Goal: Use online tool/utility: Use online tool/utility

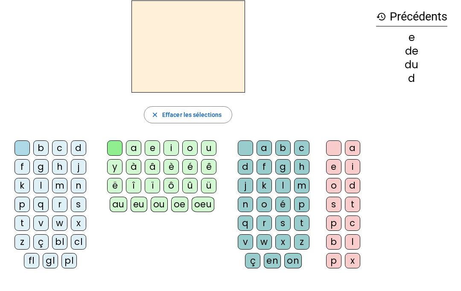
scroll to position [38, 0]
click at [165, 144] on div "i" at bounding box center [171, 147] width 15 height 15
click at [45, 185] on div "l" at bounding box center [40, 185] width 15 height 15
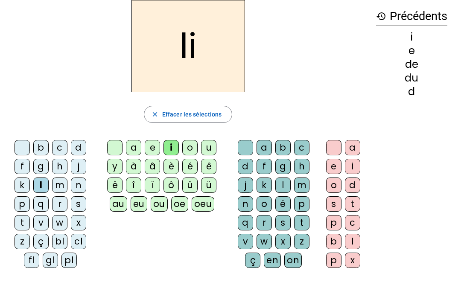
click at [25, 150] on div at bounding box center [22, 147] width 15 height 15
click at [268, 207] on div "o" at bounding box center [264, 204] width 15 height 15
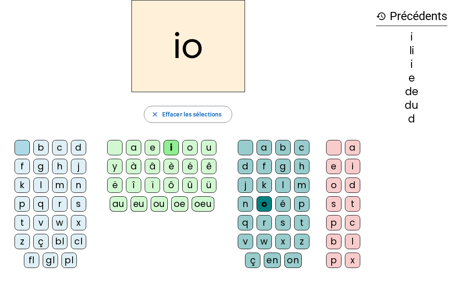
click at [286, 184] on div "l" at bounding box center [283, 185] width 15 height 15
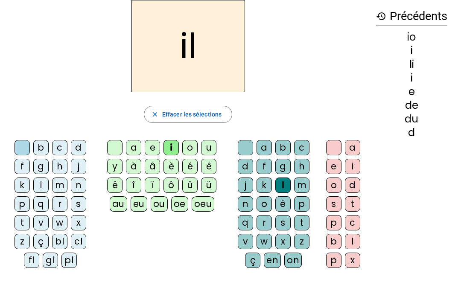
click at [65, 186] on div "m" at bounding box center [59, 185] width 15 height 15
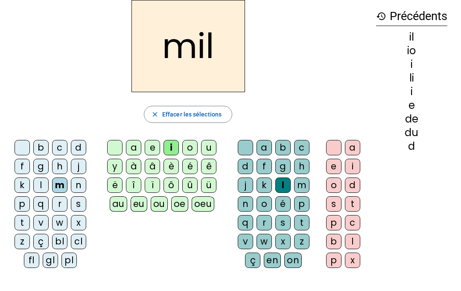
click at [134, 150] on div "a" at bounding box center [133, 147] width 15 height 15
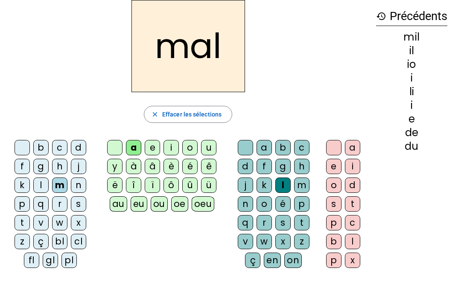
click at [248, 147] on div at bounding box center [245, 147] width 15 height 15
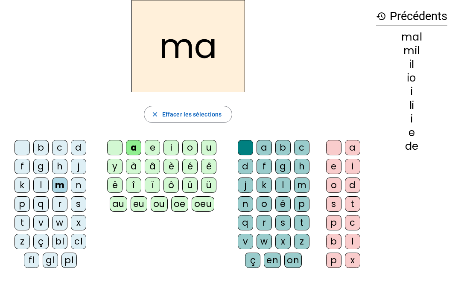
click at [41, 189] on div "l" at bounding box center [40, 185] width 15 height 15
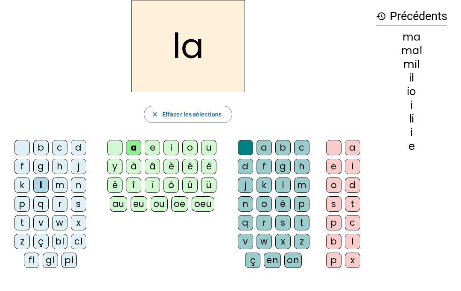
click at [213, 148] on div "u" at bounding box center [208, 147] width 15 height 15
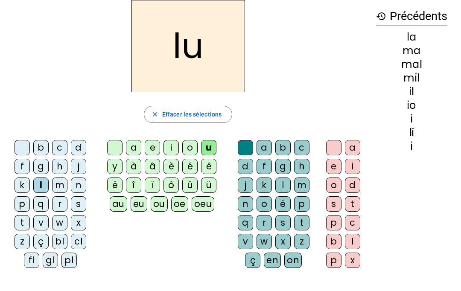
click at [83, 146] on div "d" at bounding box center [78, 147] width 15 height 15
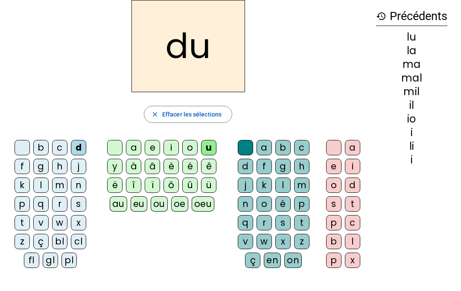
click at [26, 220] on div "t" at bounding box center [22, 222] width 15 height 15
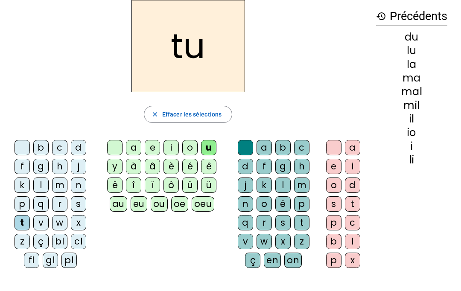
click at [158, 146] on div "e" at bounding box center [152, 147] width 15 height 15
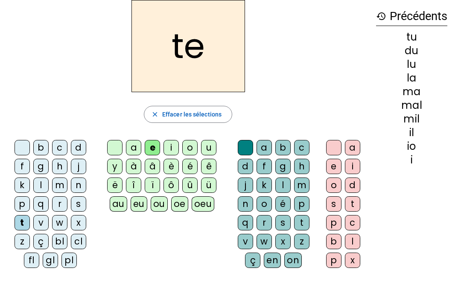
click at [81, 148] on div "d" at bounding box center [78, 147] width 15 height 15
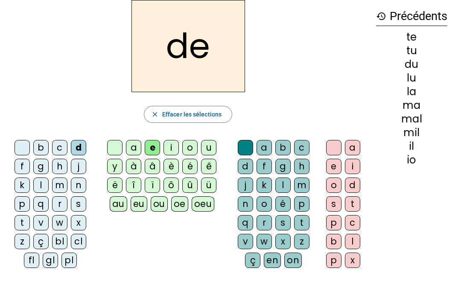
click at [81, 169] on div "j" at bounding box center [78, 166] width 15 height 15
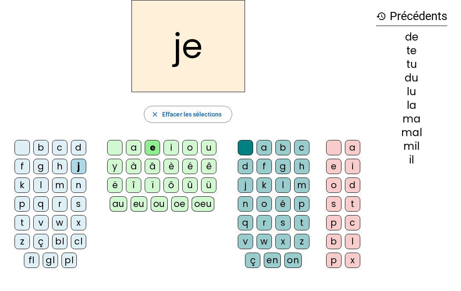
click at [79, 185] on div "n" at bounding box center [78, 185] width 15 height 15
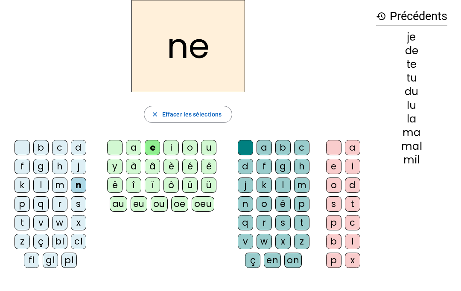
click at [84, 143] on div "d" at bounding box center [78, 147] width 15 height 15
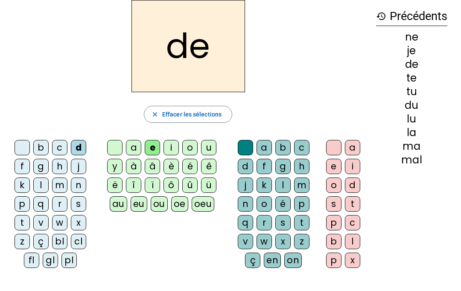
click at [45, 149] on div "b" at bounding box center [40, 147] width 15 height 15
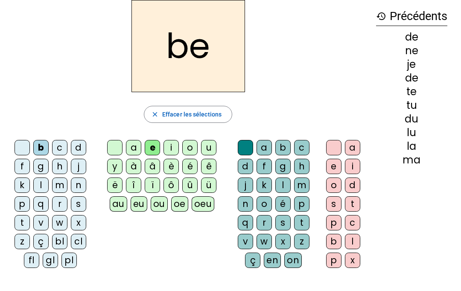
click at [211, 148] on div "u" at bounding box center [208, 147] width 15 height 15
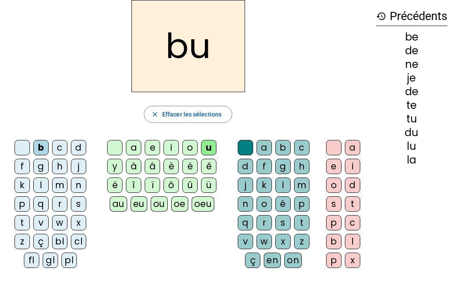
click at [287, 223] on div "s" at bounding box center [283, 222] width 15 height 15
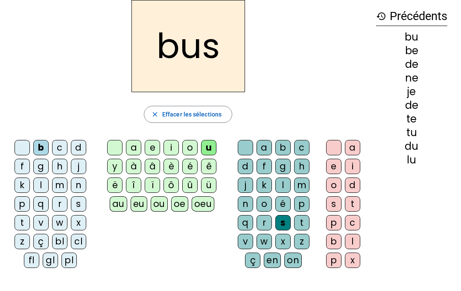
click at [80, 167] on div "j" at bounding box center [78, 166] width 15 height 15
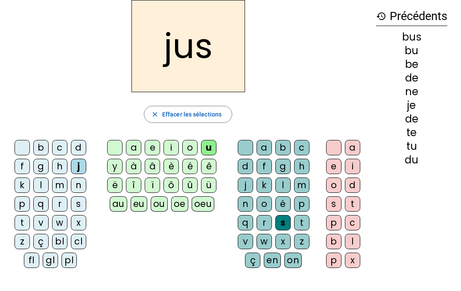
click at [336, 143] on div at bounding box center [333, 147] width 15 height 15
click at [257, 141] on div "a" at bounding box center [264, 147] width 15 height 15
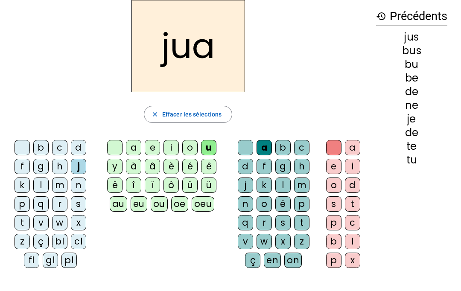
click at [240, 149] on div at bounding box center [245, 147] width 15 height 15
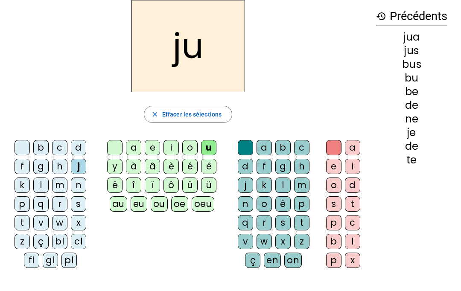
click at [111, 140] on div at bounding box center [114, 147] width 15 height 15
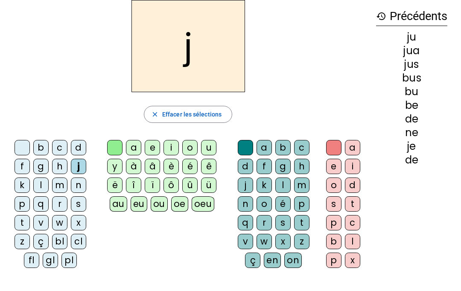
click at [21, 137] on div "b c d f g h j k l m n p q r s t v w x z ç bl cl fl gl pl" at bounding box center [52, 206] width 91 height 138
click at [19, 135] on div "j close Effacer les sélections b c d f g h j k l m n p q r s t v w x z ç bl cl …" at bounding box center [188, 137] width 363 height 275
click at [26, 146] on div at bounding box center [22, 147] width 15 height 15
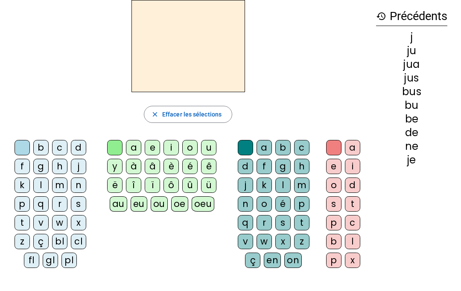
click at [177, 149] on div "i" at bounding box center [171, 147] width 15 height 15
click at [347, 287] on div "Tableau de fusion format_size add remove settings Paramètres English Français o…" at bounding box center [230, 163] width 461 height 402
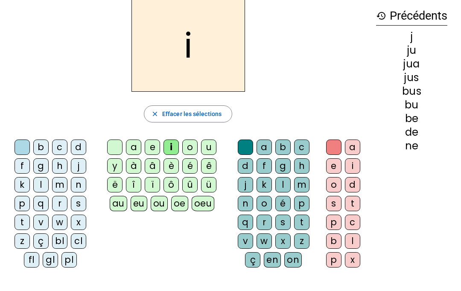
click at [283, 188] on div "l" at bounding box center [283, 184] width 15 height 15
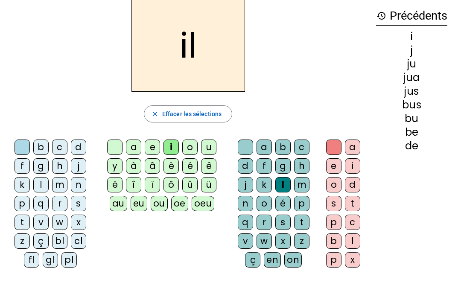
click at [282, 187] on div "l" at bounding box center [283, 184] width 15 height 15
click at [44, 188] on div "l" at bounding box center [40, 184] width 15 height 15
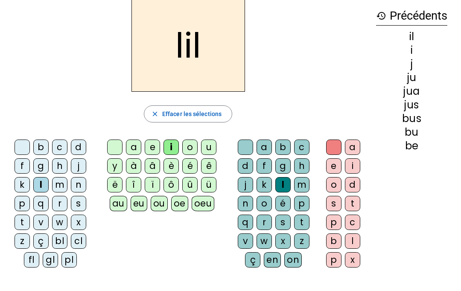
click at [160, 121] on span "button" at bounding box center [188, 114] width 88 height 21
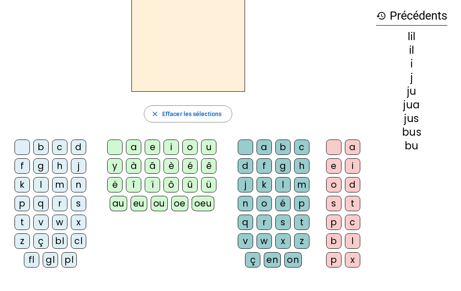
click at [173, 150] on div "i" at bounding box center [171, 147] width 15 height 15
click at [39, 186] on div "l" at bounding box center [40, 184] width 15 height 15
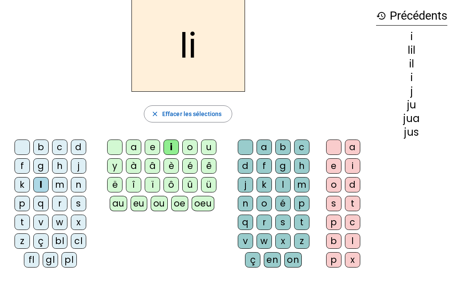
click at [348, 285] on div "Tableau de fusion format_size add remove settings Paramètres English Français o…" at bounding box center [230, 163] width 461 height 402
click at [150, 117] on span "button" at bounding box center [188, 114] width 88 height 21
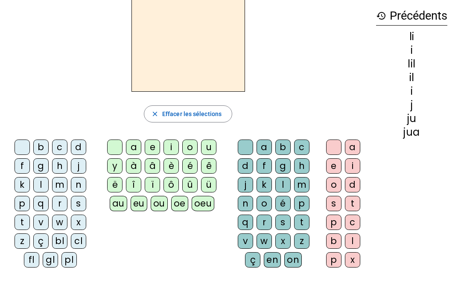
click at [39, 185] on div "l" at bounding box center [40, 184] width 15 height 15
click at [155, 114] on mat-icon "close" at bounding box center [155, 114] width 8 height 8
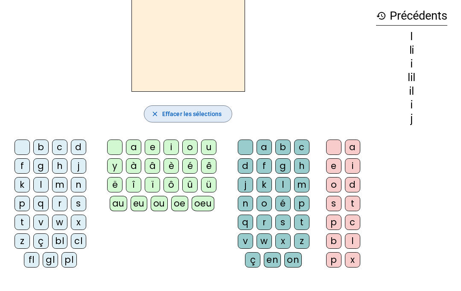
click at [156, 115] on mat-icon "close" at bounding box center [155, 114] width 8 height 8
click at [158, 118] on span "button" at bounding box center [188, 114] width 88 height 21
click at [169, 147] on div "i" at bounding box center [171, 147] width 15 height 15
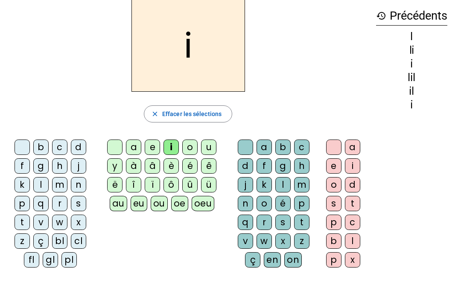
click at [284, 188] on div "l" at bounding box center [283, 184] width 15 height 15
click at [171, 149] on div "i" at bounding box center [171, 147] width 15 height 15
click at [302, 188] on div "m" at bounding box center [301, 184] width 15 height 15
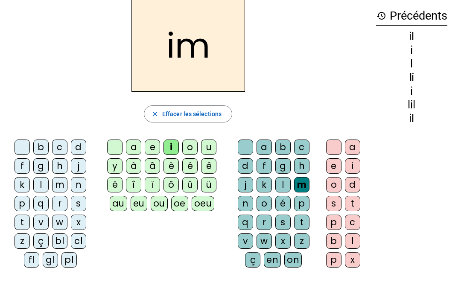
click at [304, 186] on div "m" at bounding box center [301, 184] width 15 height 15
click at [148, 115] on span "button" at bounding box center [188, 114] width 88 height 21
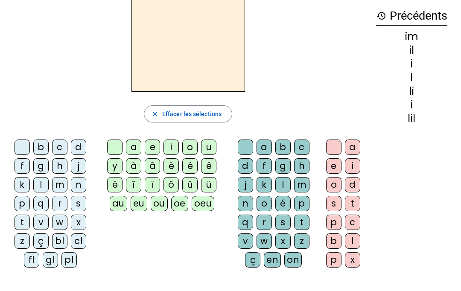
click at [303, 183] on div "m" at bounding box center [301, 184] width 15 height 15
click at [172, 150] on div "i" at bounding box center [171, 147] width 15 height 15
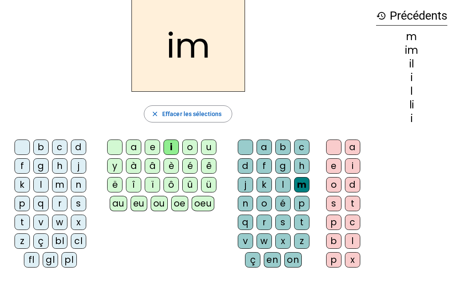
click at [158, 123] on span "button" at bounding box center [188, 114] width 88 height 21
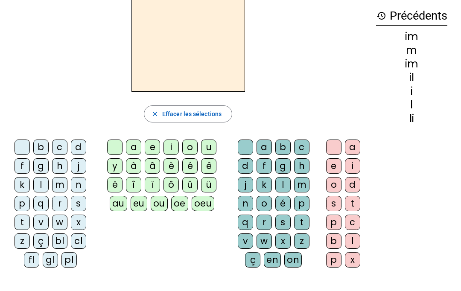
click at [155, 119] on span "button" at bounding box center [188, 114] width 88 height 21
click at [264, 287] on div "Tableau de fusion format_size add remove settings Paramètres English Français o…" at bounding box center [230, 163] width 461 height 402
click at [346, 286] on div "Tableau de fusion format_size add remove settings Paramètres English Français o…" at bounding box center [230, 163] width 461 height 402
click at [61, 184] on div "m" at bounding box center [59, 184] width 15 height 15
click at [170, 148] on div "i" at bounding box center [171, 147] width 15 height 15
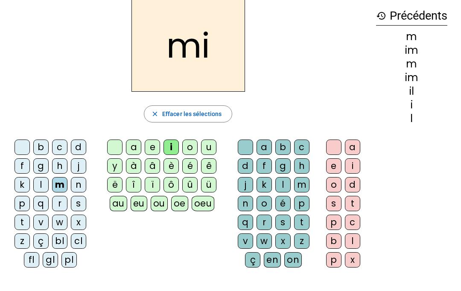
click at [280, 187] on div "l" at bounding box center [283, 184] width 15 height 15
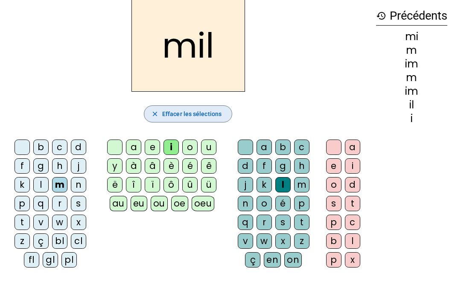
click at [155, 115] on mat-icon "close" at bounding box center [155, 114] width 8 height 8
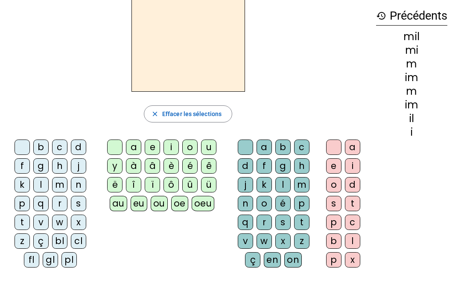
click at [56, 188] on div "m" at bounding box center [59, 184] width 15 height 15
click at [135, 149] on div "a" at bounding box center [133, 147] width 15 height 15
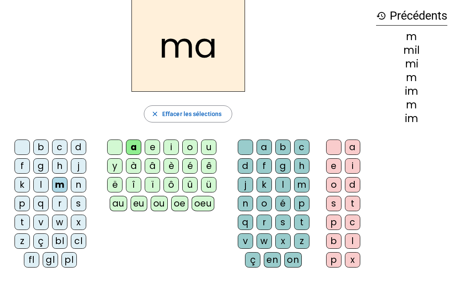
click at [282, 188] on div "l" at bounding box center [283, 184] width 15 height 15
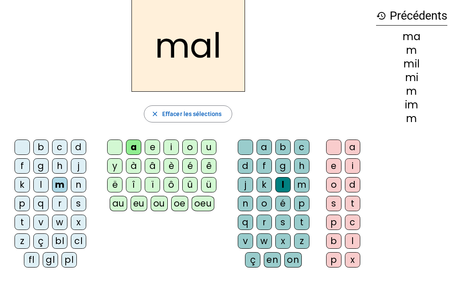
click at [434, 288] on div "Tableau de fusion format_size add remove settings Paramètres English Français o…" at bounding box center [230, 163] width 461 height 402
click at [418, 288] on div "Tableau de fusion format_size add remove settings Paramètres English Français o…" at bounding box center [230, 163] width 461 height 402
click at [282, 183] on div "l" at bounding box center [283, 184] width 15 height 15
click at [250, 150] on div at bounding box center [245, 147] width 15 height 15
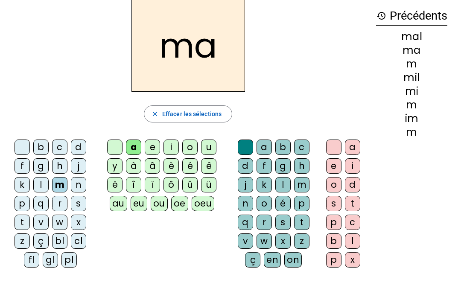
click at [23, 146] on div at bounding box center [22, 147] width 15 height 15
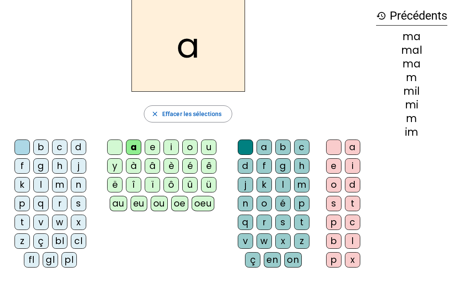
click at [43, 183] on div "l" at bounding box center [40, 184] width 15 height 15
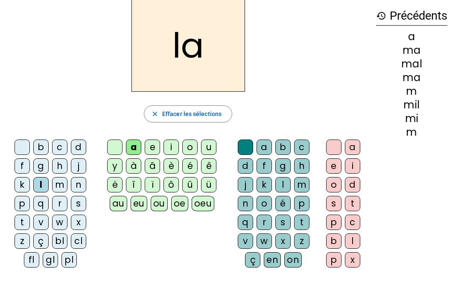
click at [118, 145] on div at bounding box center [114, 147] width 15 height 15
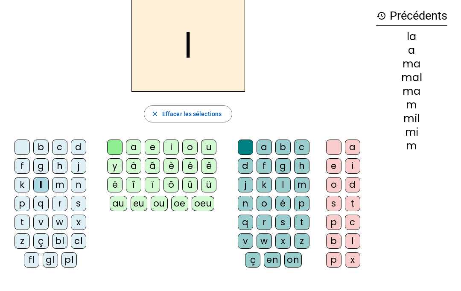
click at [148, 153] on div "e" at bounding box center [152, 147] width 15 height 15
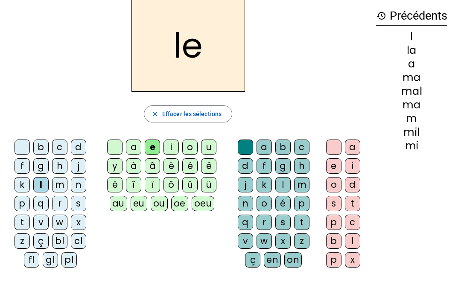
click at [12, 152] on div "b c d f g h j k l m n p q r s t v w x z ç bl cl fl gl pl" at bounding box center [52, 206] width 84 height 132
click at [24, 144] on div at bounding box center [22, 147] width 15 height 15
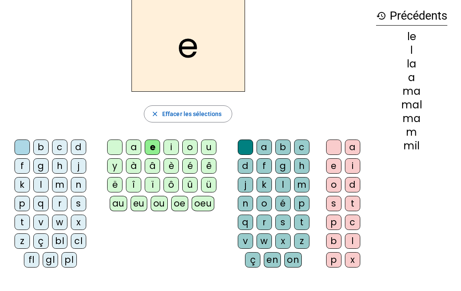
click at [76, 152] on div "d" at bounding box center [78, 147] width 15 height 15
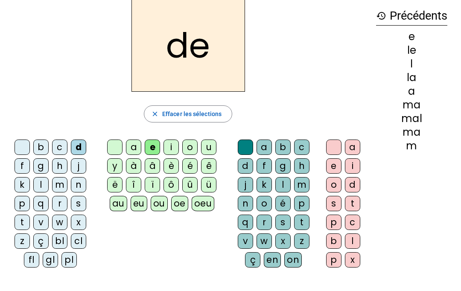
click at [113, 145] on div at bounding box center [114, 147] width 15 height 15
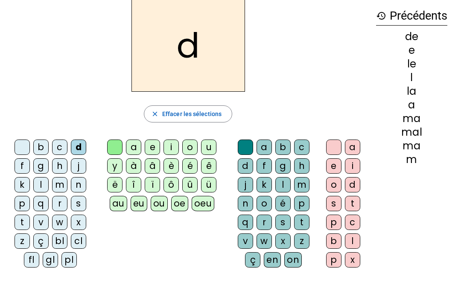
click at [209, 151] on div "u" at bounding box center [208, 147] width 15 height 15
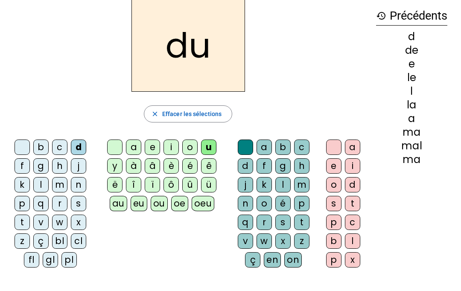
click at [152, 118] on span "button" at bounding box center [188, 114] width 88 height 21
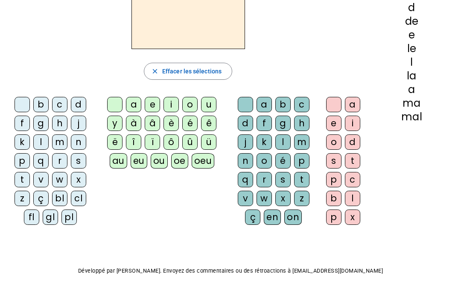
scroll to position [37, 0]
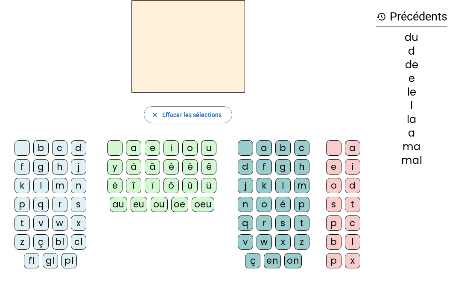
click at [76, 151] on div "d" at bounding box center [78, 148] width 15 height 15
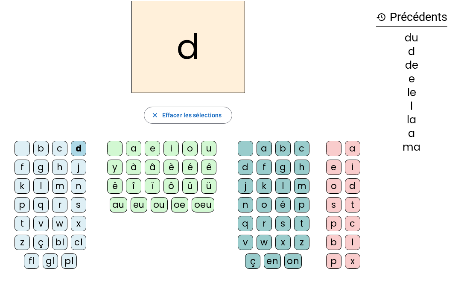
click at [207, 152] on div "u" at bounding box center [208, 148] width 15 height 15
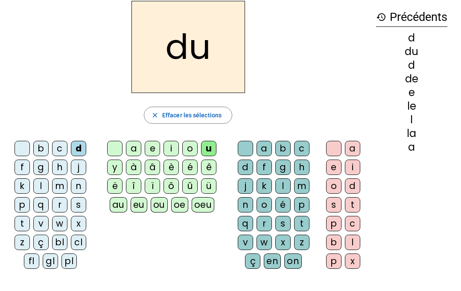
click at [22, 225] on div "t" at bounding box center [22, 223] width 15 height 15
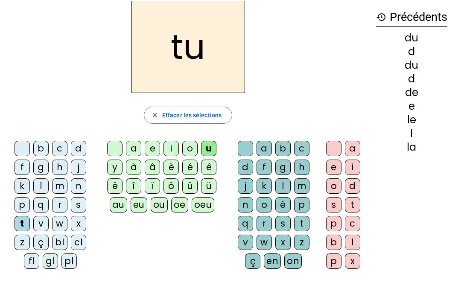
click at [71, 145] on div "d" at bounding box center [78, 148] width 15 height 15
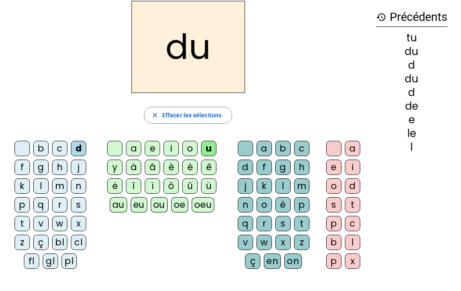
click at [23, 223] on div "t" at bounding box center [22, 223] width 15 height 15
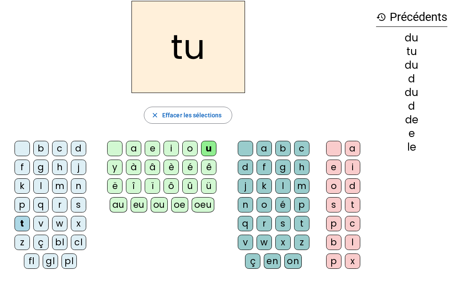
click at [155, 146] on div "e" at bounding box center [152, 148] width 15 height 15
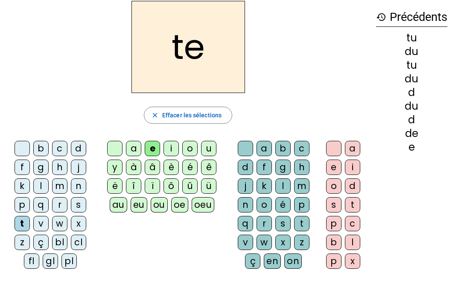
click at [77, 170] on div "j" at bounding box center [78, 167] width 15 height 15
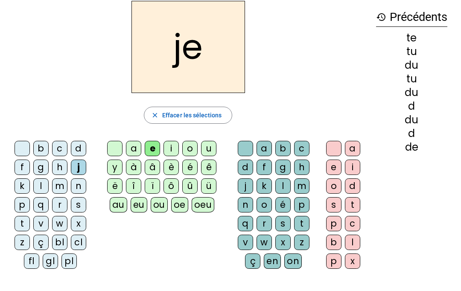
click at [210, 151] on div "u" at bounding box center [208, 148] width 15 height 15
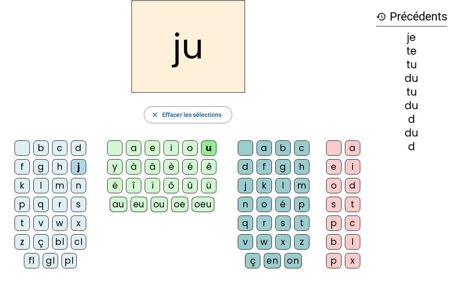
click at [283, 223] on div "s" at bounding box center [283, 223] width 15 height 15
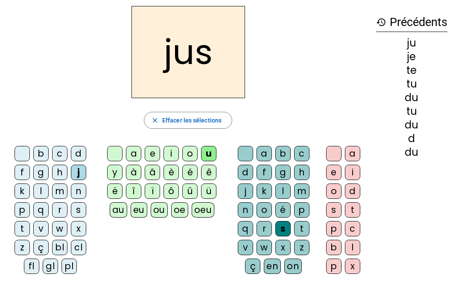
scroll to position [35, 0]
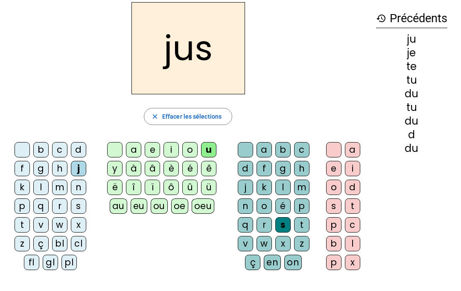
click at [176, 172] on div "è" at bounding box center [171, 168] width 15 height 15
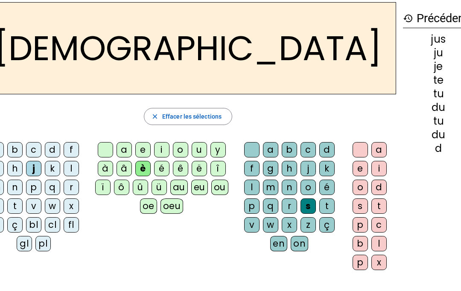
click at [207, 154] on div "u" at bounding box center [199, 149] width 15 height 15
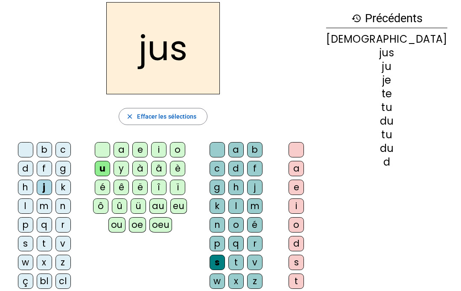
click at [184, 150] on div "o" at bounding box center [177, 149] width 15 height 15
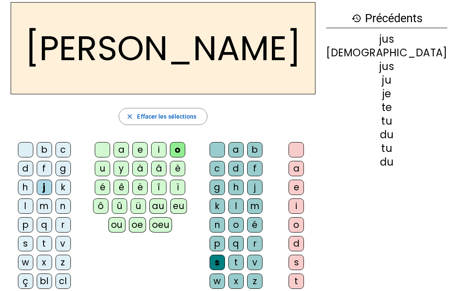
click at [164, 153] on div "i" at bounding box center [158, 149] width 15 height 15
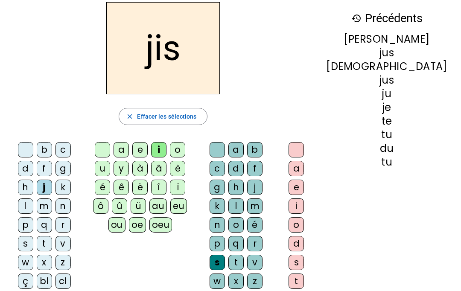
click at [170, 172] on div "è" at bounding box center [177, 168] width 15 height 15
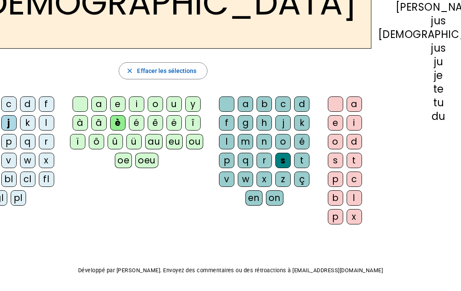
scroll to position [81, 0]
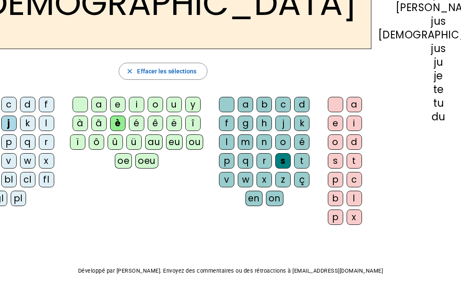
click at [152, 76] on span "button" at bounding box center [163, 71] width 88 height 21
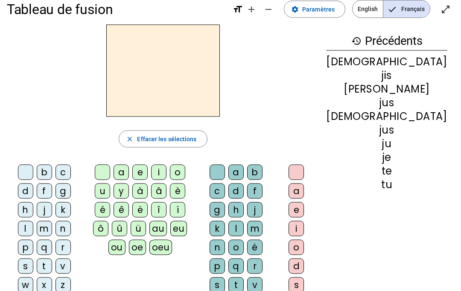
scroll to position [13, 0]
